Goal: Task Accomplishment & Management: Manage account settings

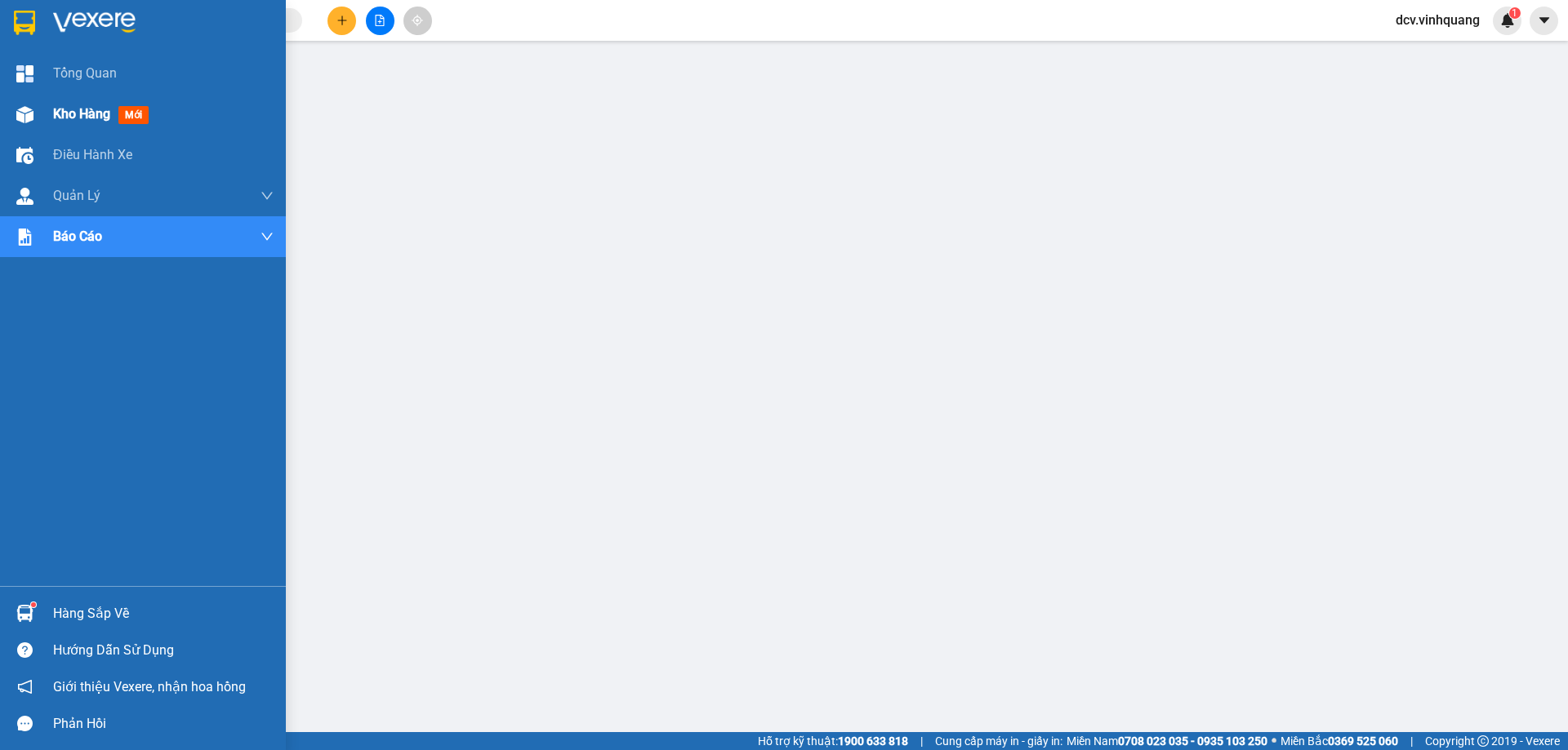
click at [55, 109] on span "Kho hàng" at bounding box center [82, 114] width 57 height 16
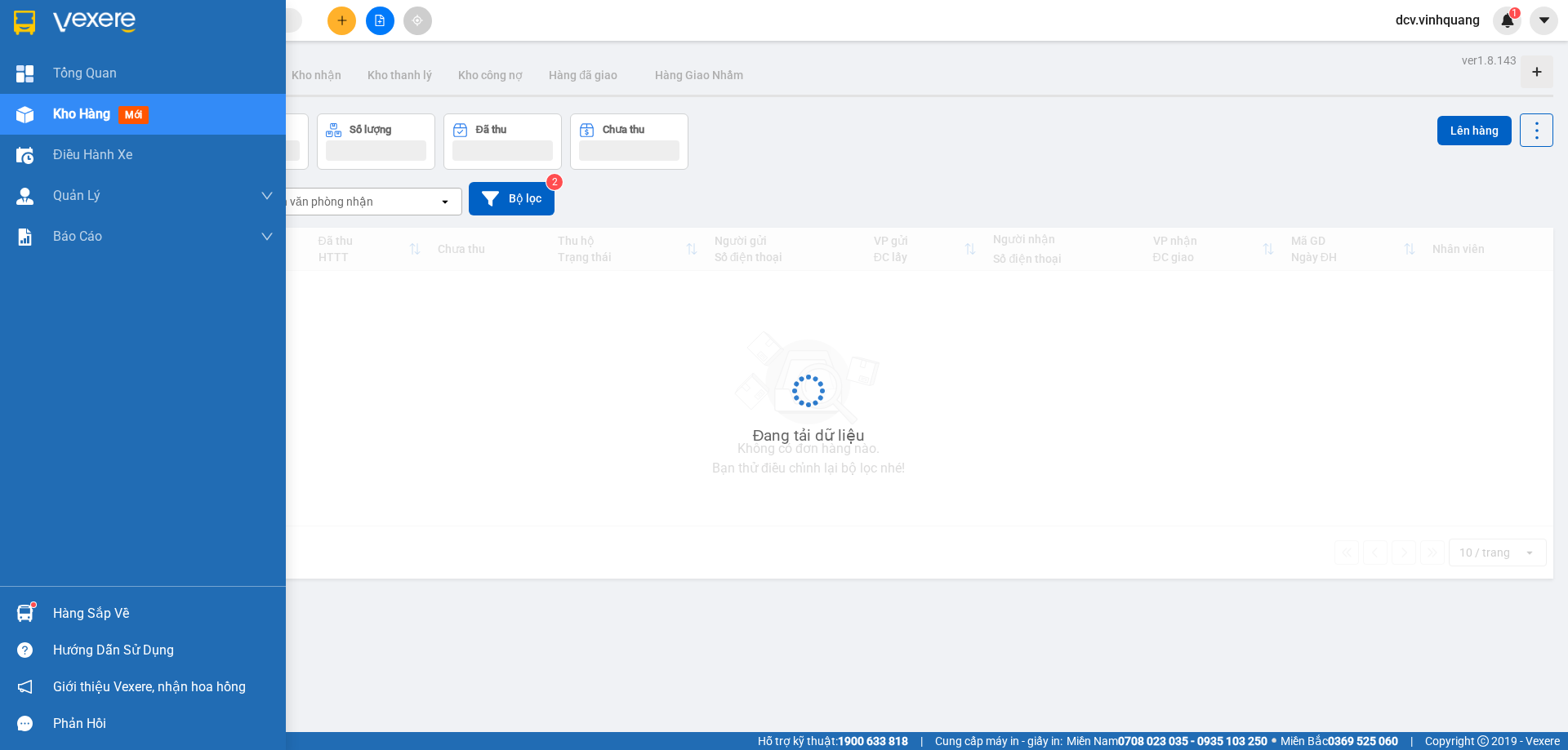
drag, startPoint x: 56, startPoint y: 109, endPoint x: 87, endPoint y: 118, distance: 32.3
click at [59, 110] on span "Kho hàng" at bounding box center [82, 114] width 57 height 16
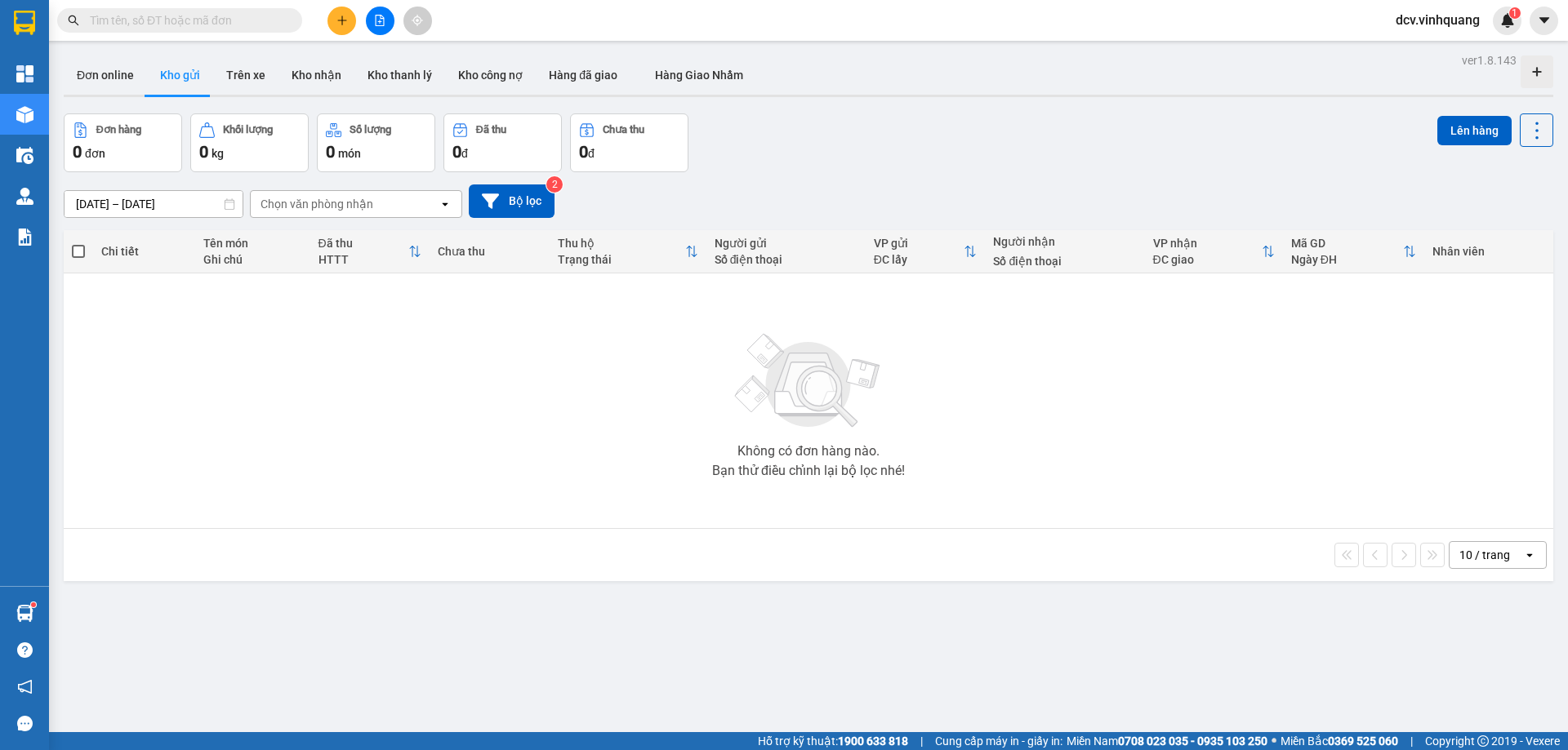
click at [112, 605] on div "ver 1.8.143 Đơn online Kho gửi Trên xe Kho nhận Kho thanh lý Kho công nợ Hàng đ…" at bounding box center [808, 424] width 1502 height 750
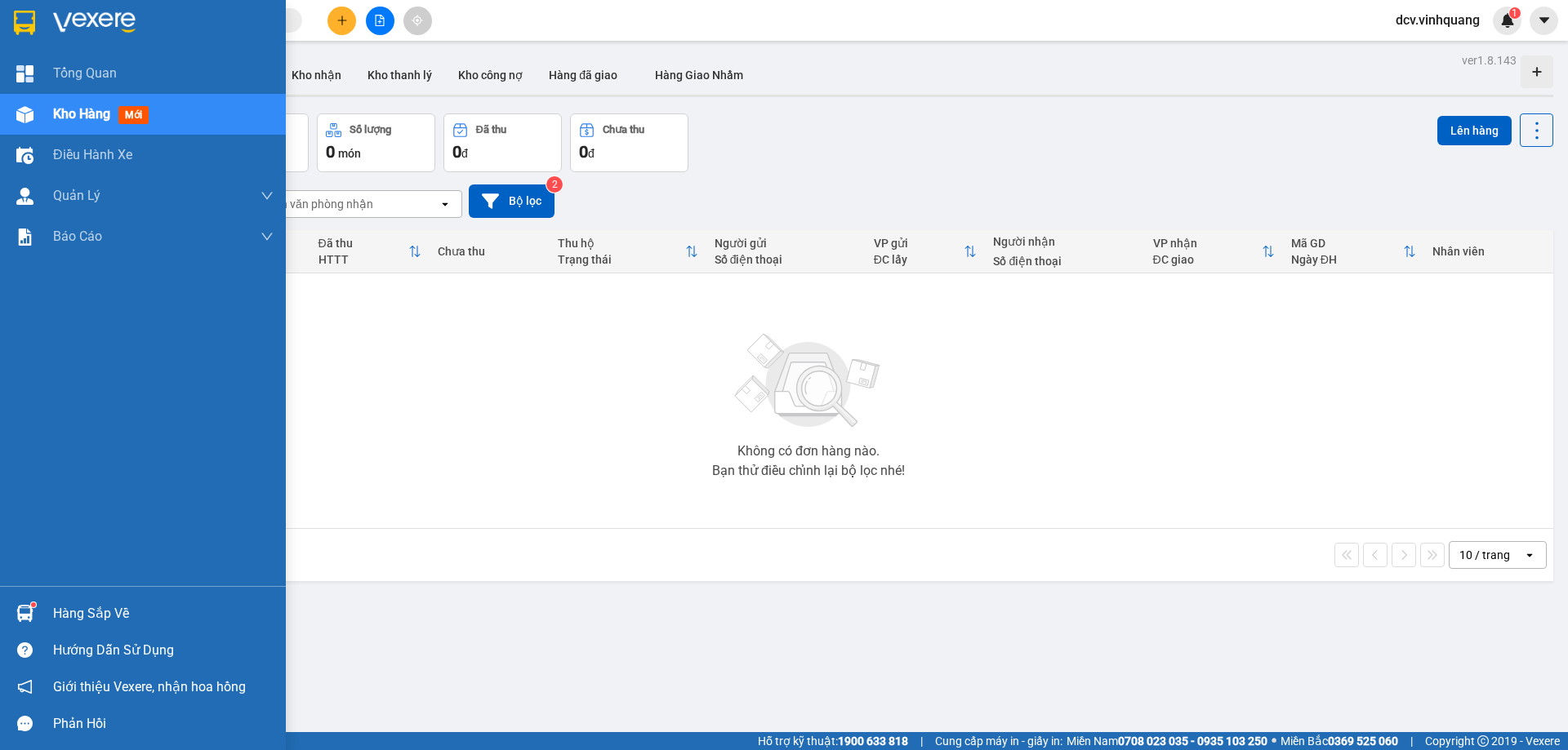
click at [77, 606] on div "Hàng sắp về" at bounding box center [164, 614] width 221 height 24
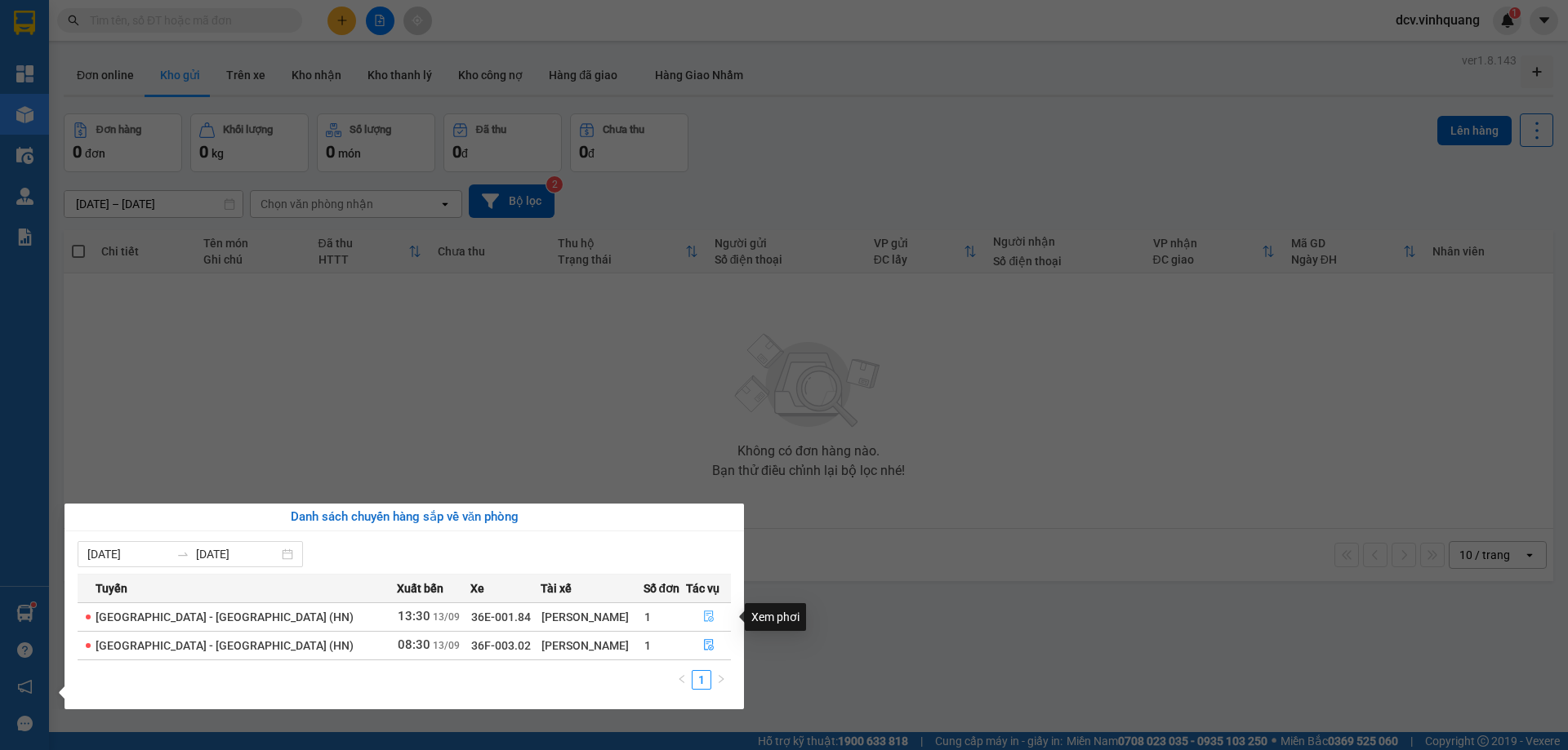
click at [704, 616] on icon "file-done" at bounding box center [708, 616] width 9 height 11
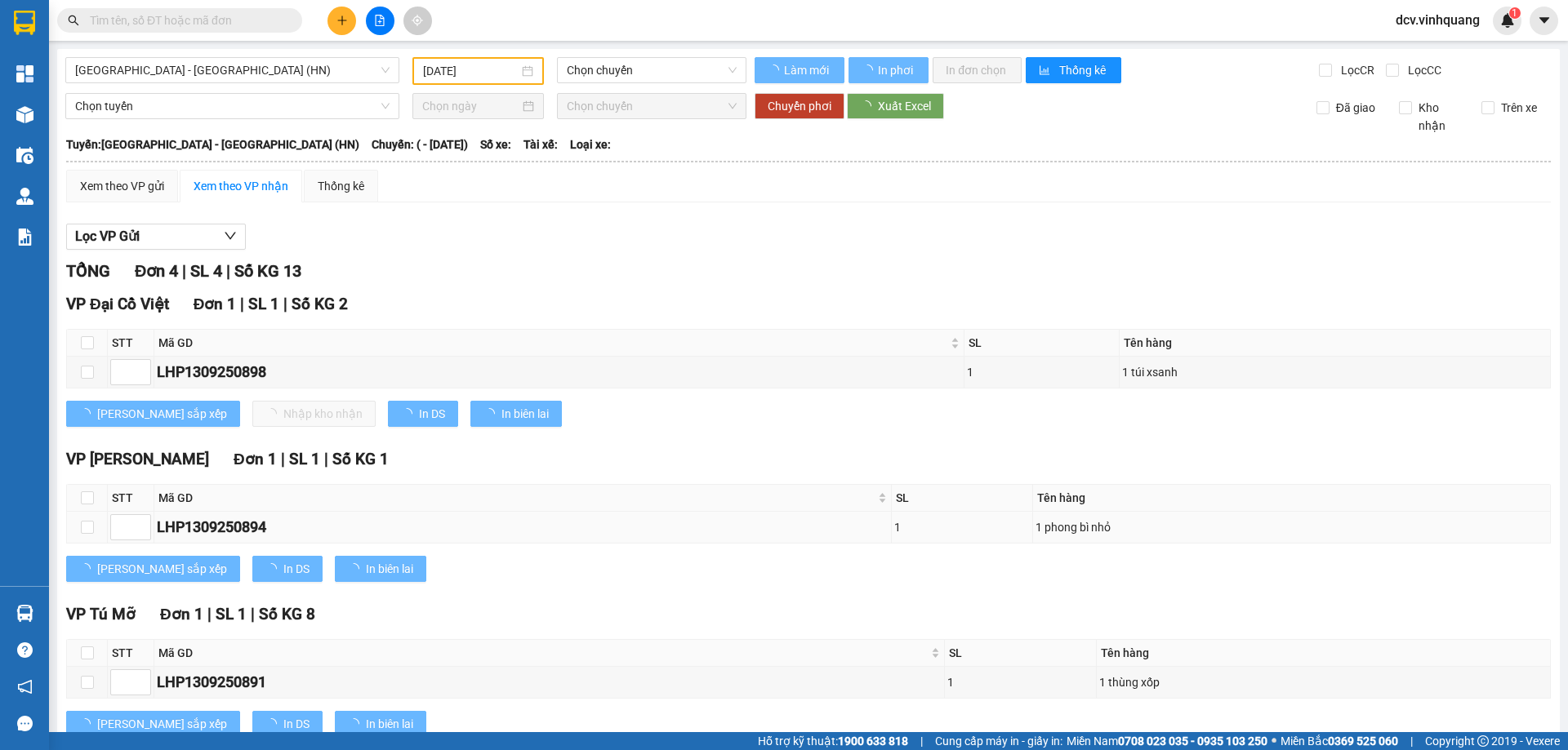
type input "[DATE]"
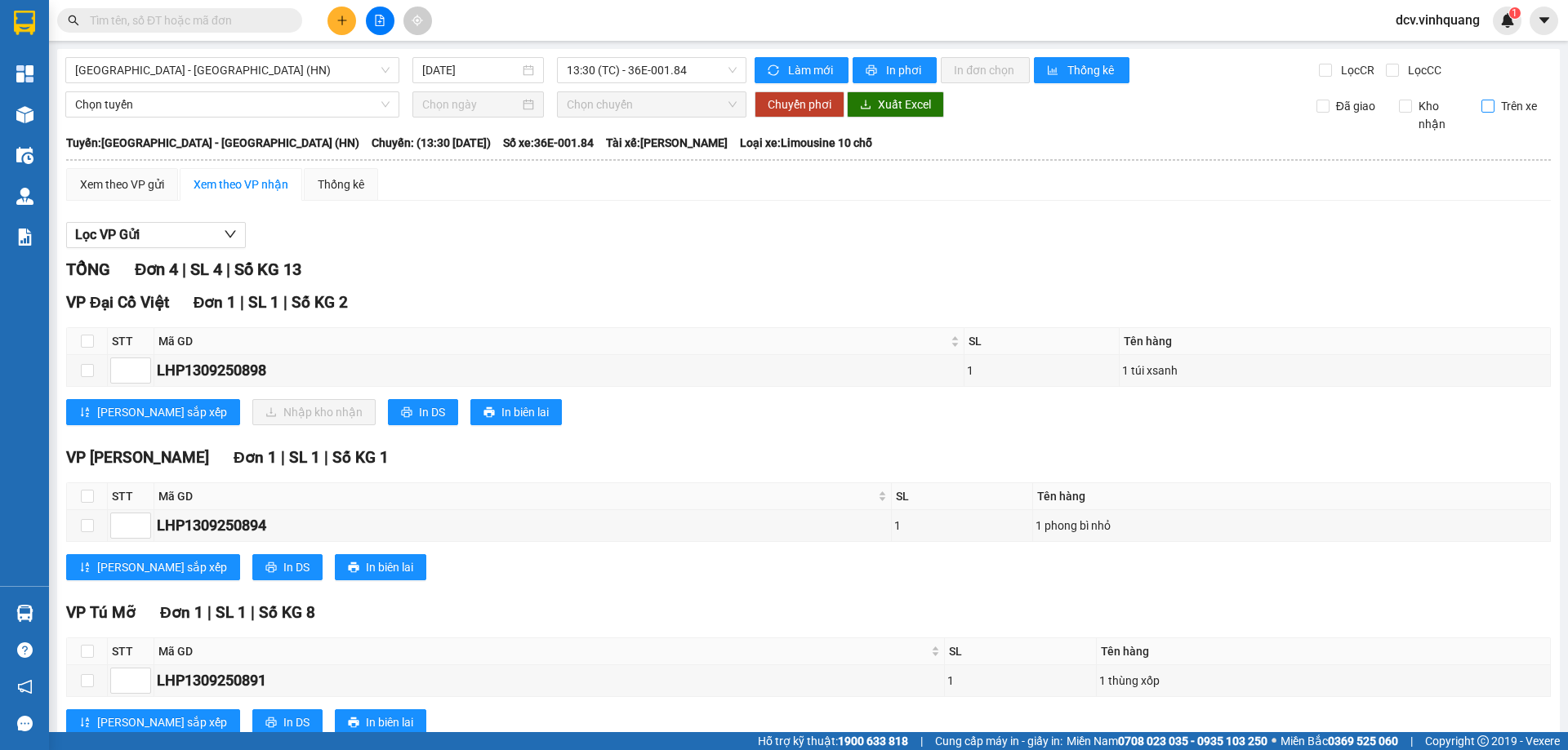
click at [1482, 108] on input "Trên xe" at bounding box center [1488, 106] width 13 height 13
checkbox input "true"
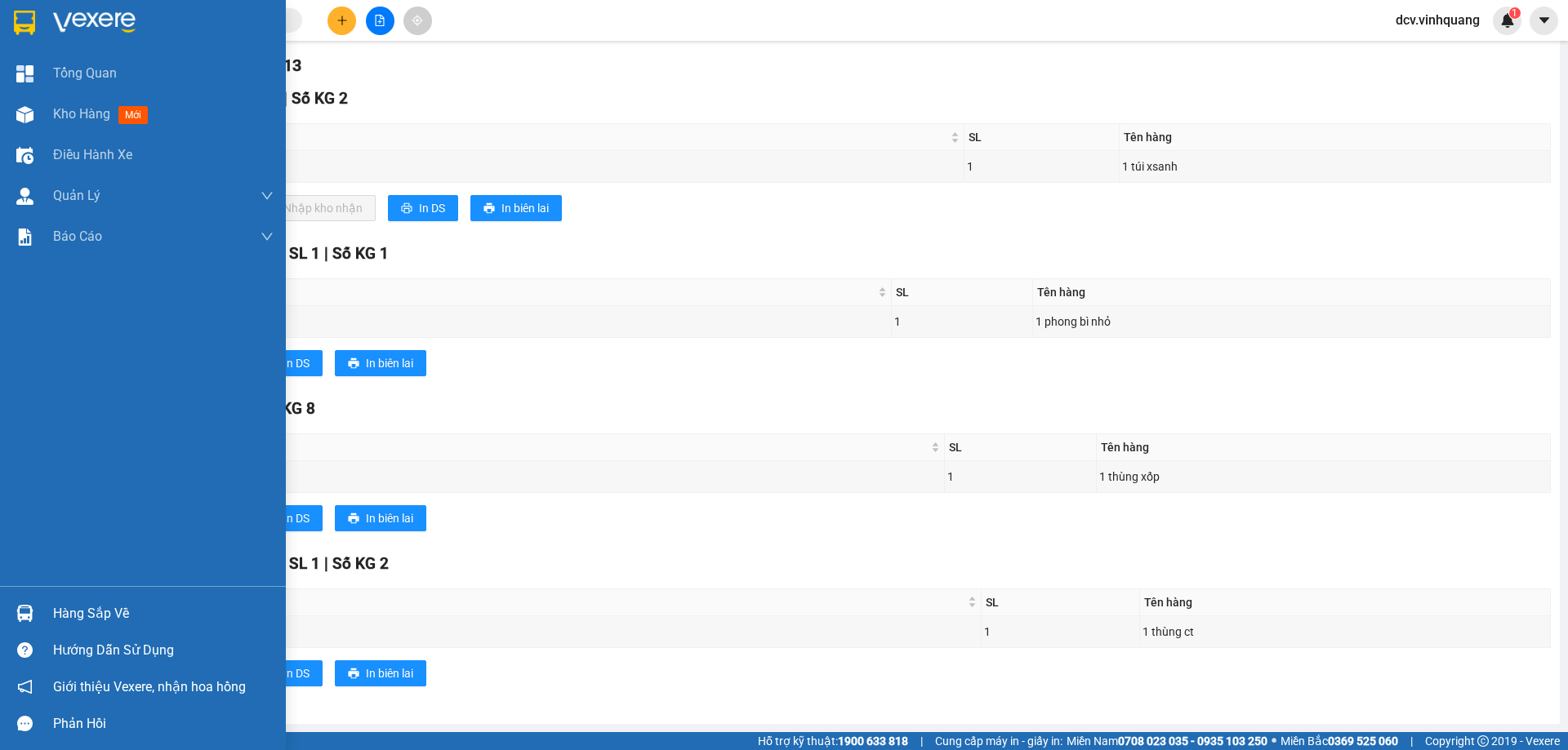
click at [68, 605] on div "Hàng sắp về" at bounding box center [164, 614] width 221 height 24
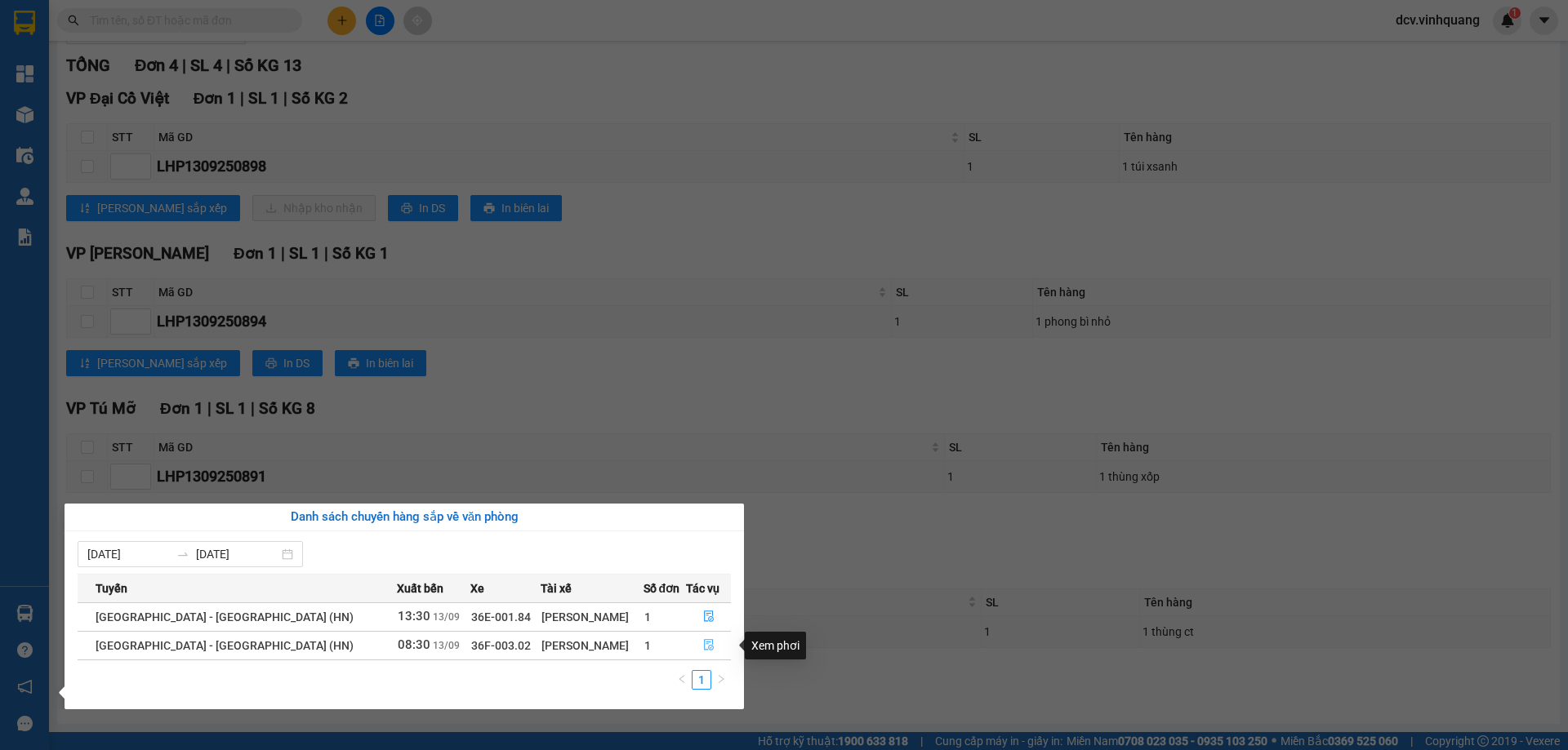
click at [703, 639] on icon "file-done" at bounding box center [708, 644] width 11 height 11
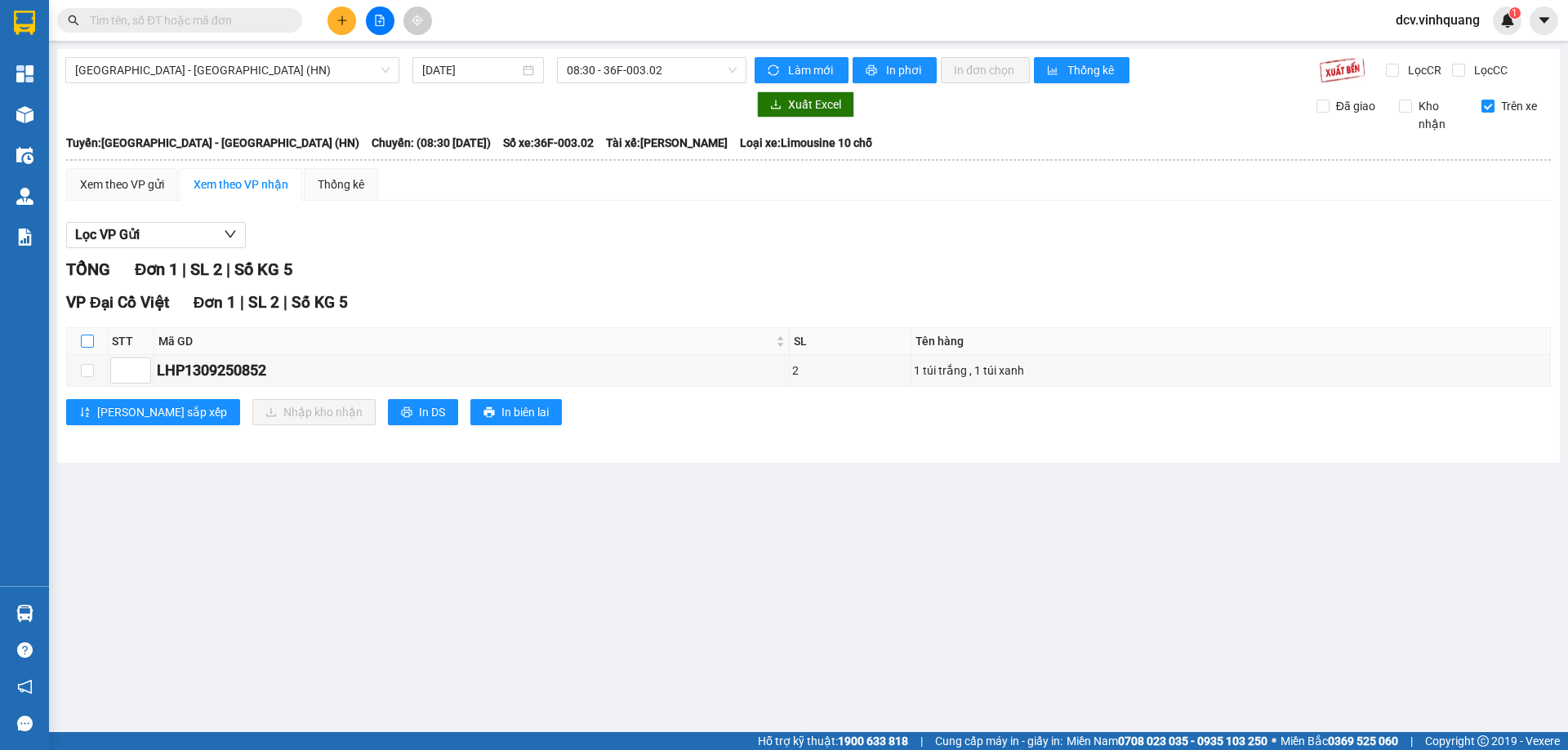
click at [87, 339] on input "checkbox" at bounding box center [87, 341] width 13 height 13
checkbox input "true"
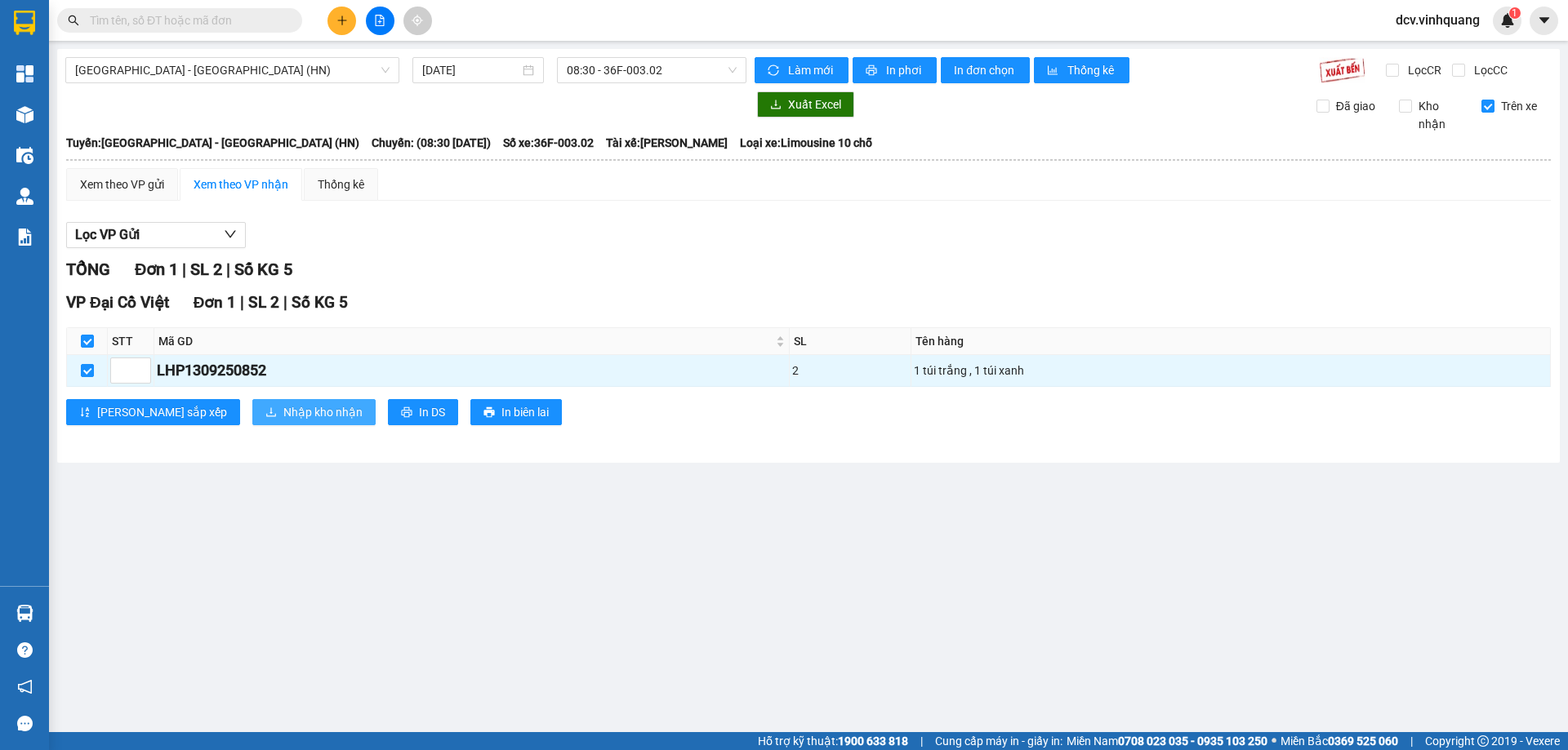
click at [253, 411] on button "Nhập kho nhận" at bounding box center [314, 412] width 123 height 26
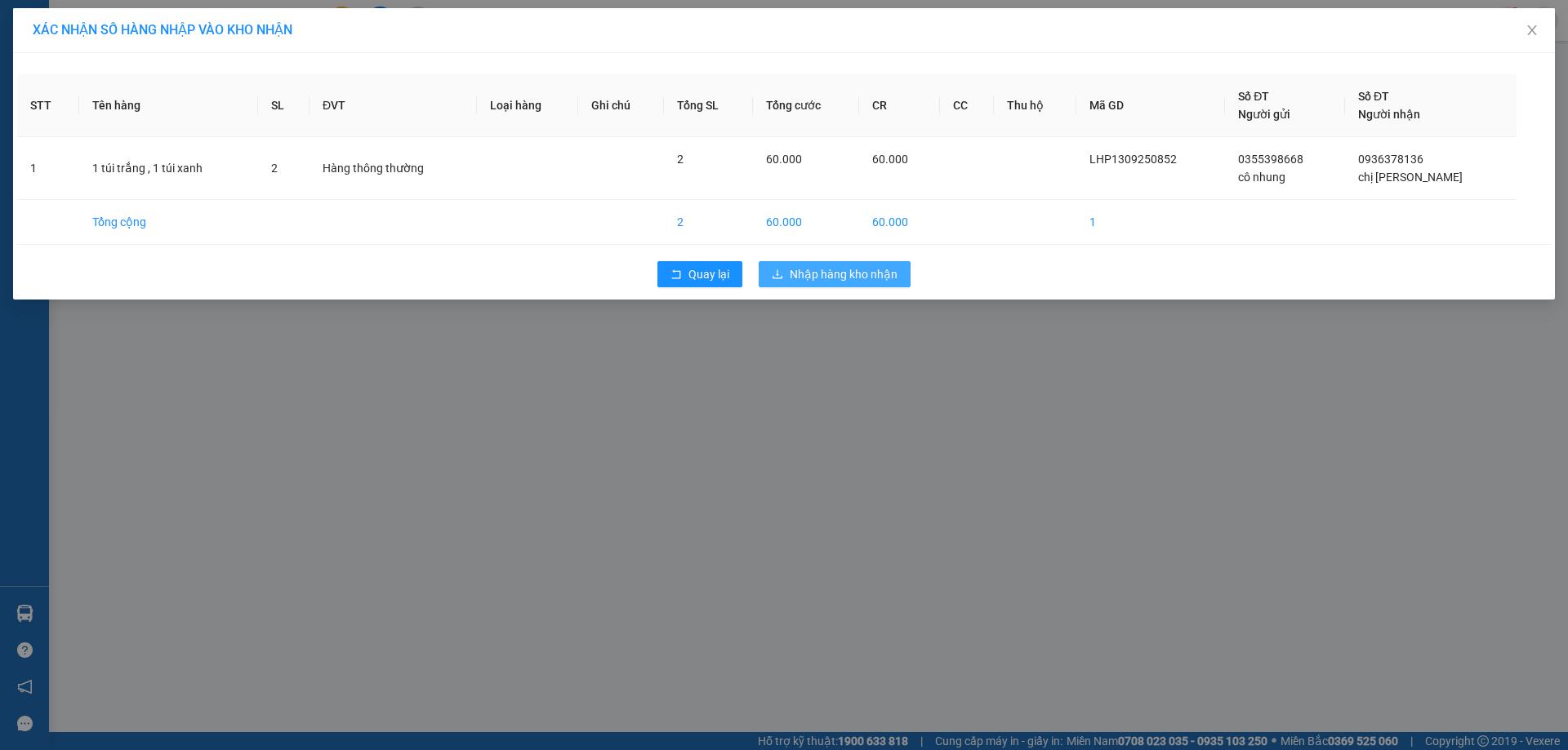
click at [847, 278] on span "Nhập hàng kho nhận" at bounding box center [844, 274] width 108 height 18
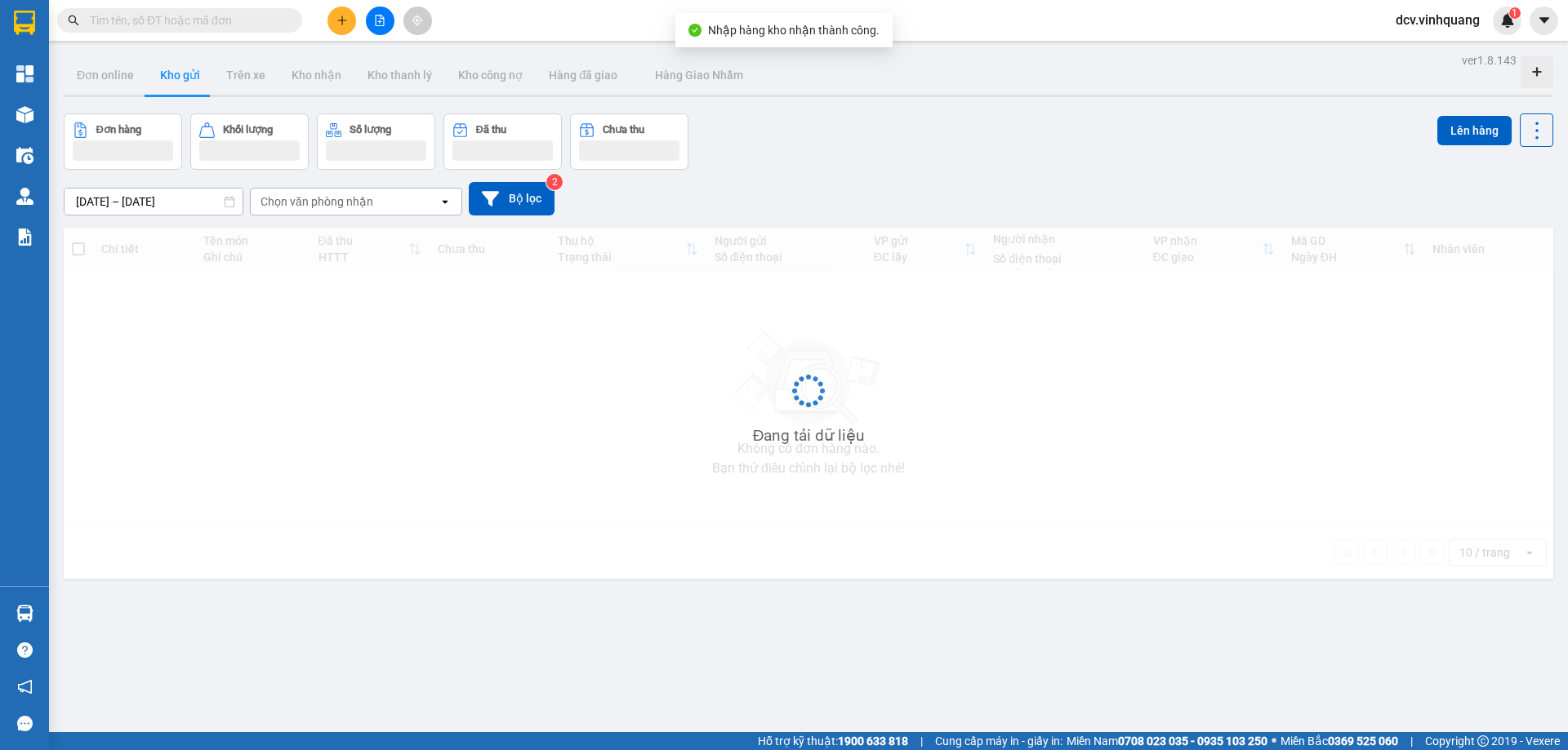
click at [848, 278] on div "Đang tải dữ liệu" at bounding box center [808, 403] width 1490 height 351
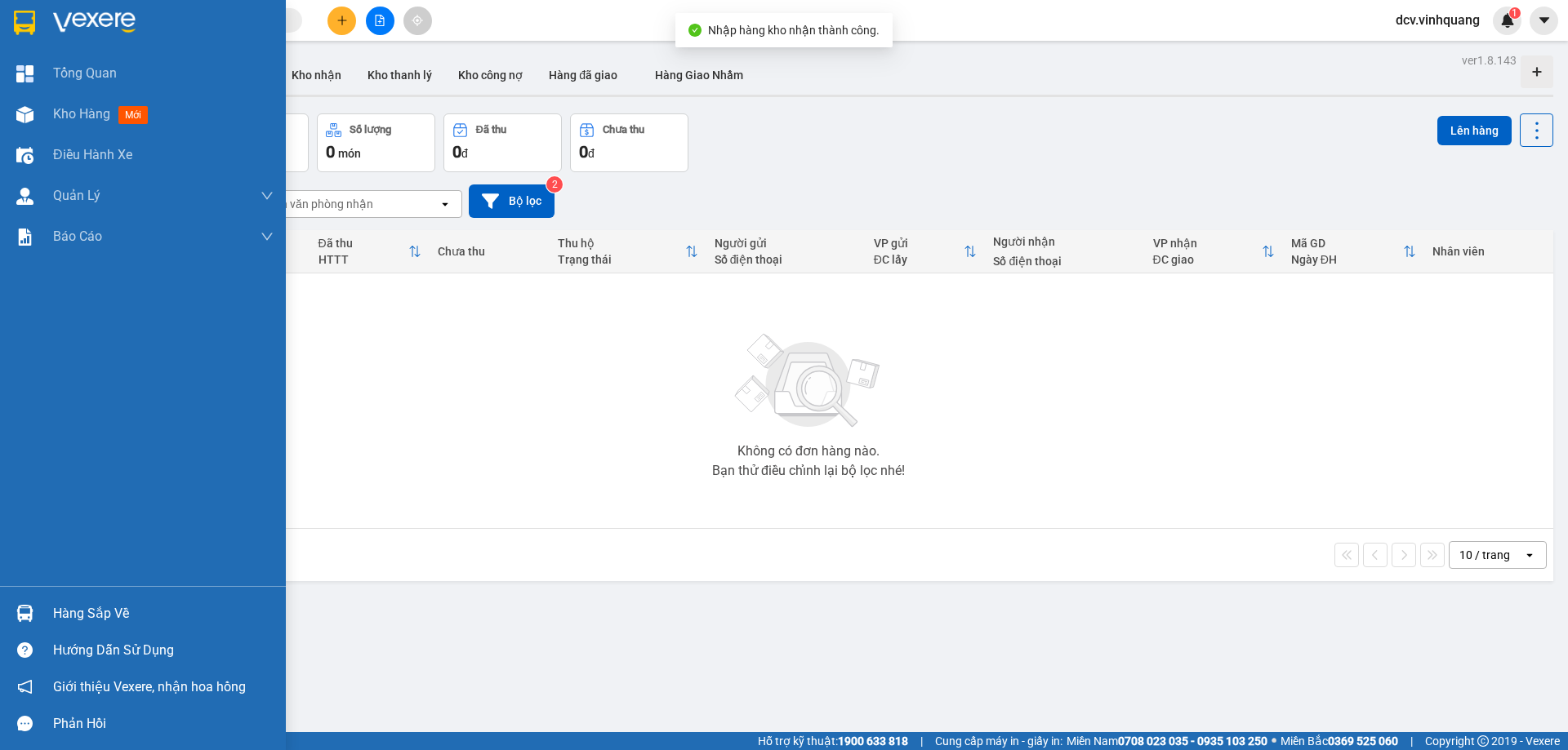
click at [68, 628] on div "Hàng sắp về" at bounding box center [142, 613] width 285 height 37
